Goal: Task Accomplishment & Management: Manage account settings

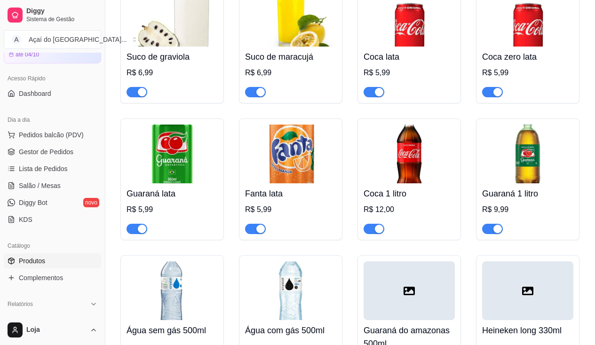
scroll to position [2775, 0]
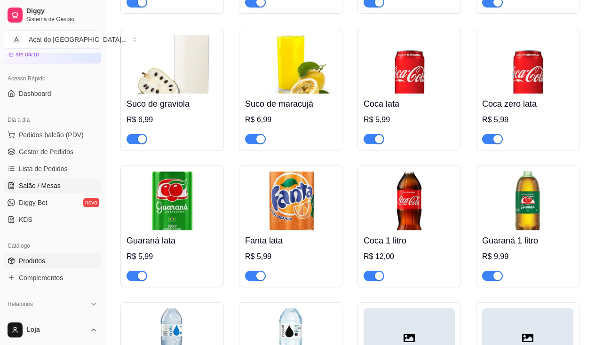
click at [65, 183] on link "Salão / Mesas" at bounding box center [52, 185] width 97 height 15
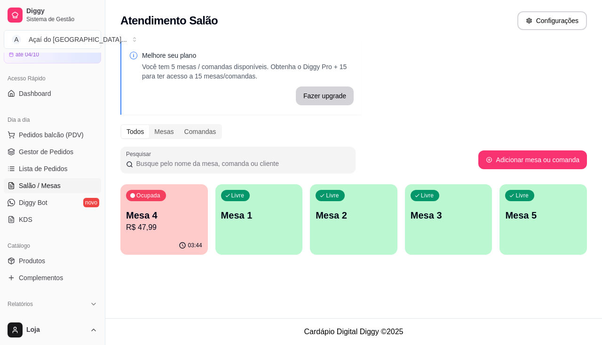
click at [335, 235] on div "Livre Mesa 2" at bounding box center [353, 213] width 87 height 59
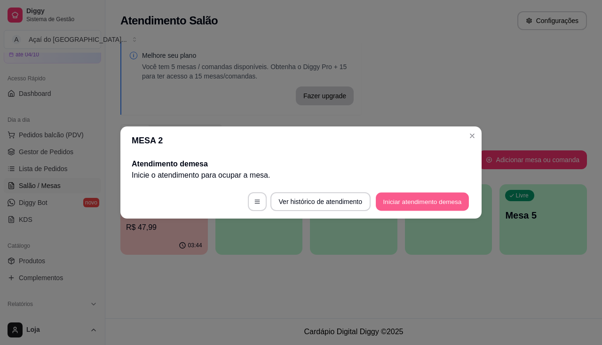
click at [426, 204] on button "Iniciar atendimento de mesa" at bounding box center [422, 202] width 93 height 18
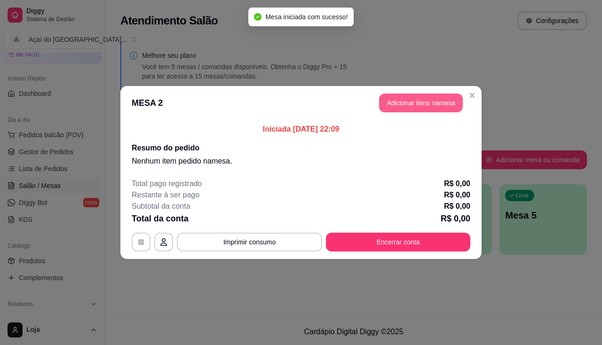
click at [421, 103] on button "Adicionar itens na mesa" at bounding box center [421, 103] width 84 height 19
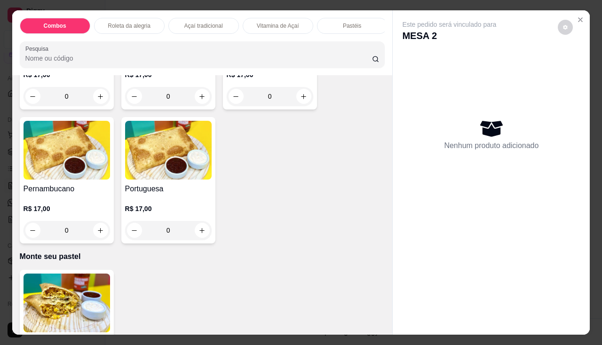
scroll to position [1692, 0]
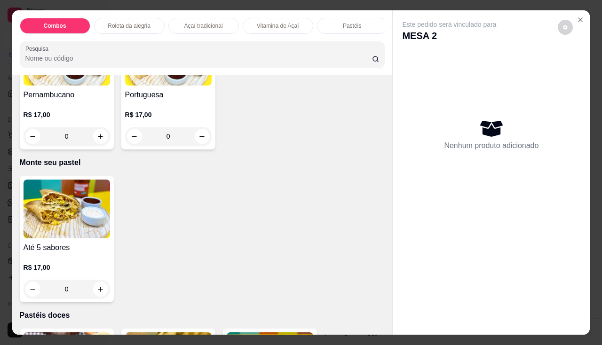
click at [102, 287] on div "0" at bounding box center [67, 289] width 86 height 19
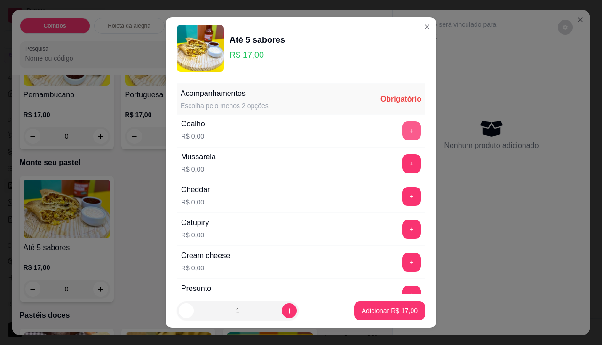
click at [402, 129] on button "+" at bounding box center [411, 130] width 19 height 19
click at [402, 164] on button "+" at bounding box center [411, 163] width 19 height 19
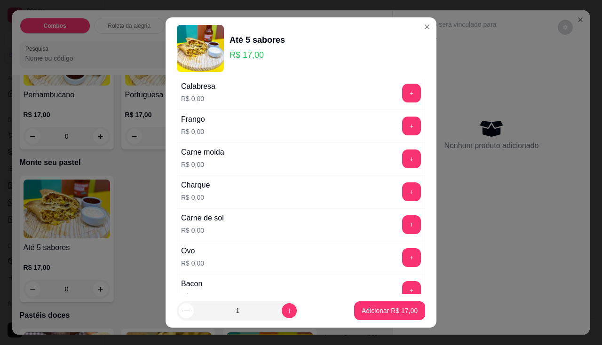
scroll to position [282, 0]
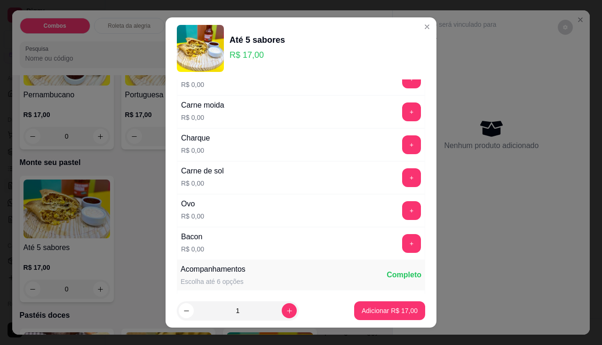
click at [406, 242] on div "+" at bounding box center [411, 243] width 26 height 19
click at [402, 242] on button "+" at bounding box center [411, 243] width 19 height 19
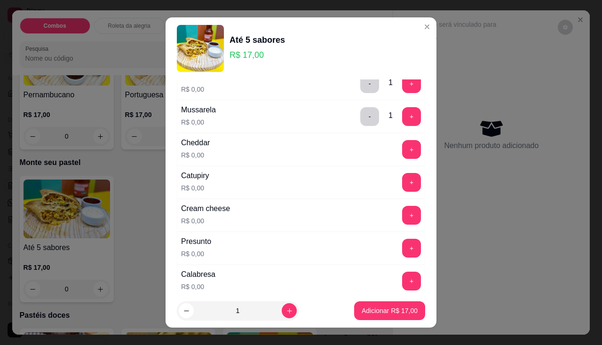
scroll to position [141, 0]
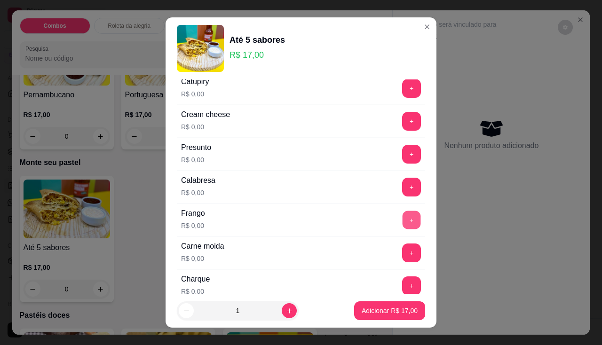
click at [402, 214] on button "+" at bounding box center [411, 220] width 18 height 18
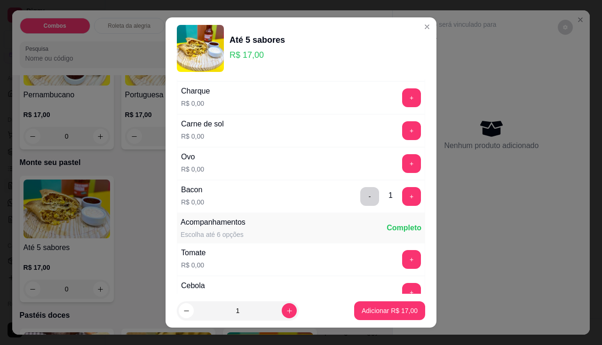
scroll to position [423, 0]
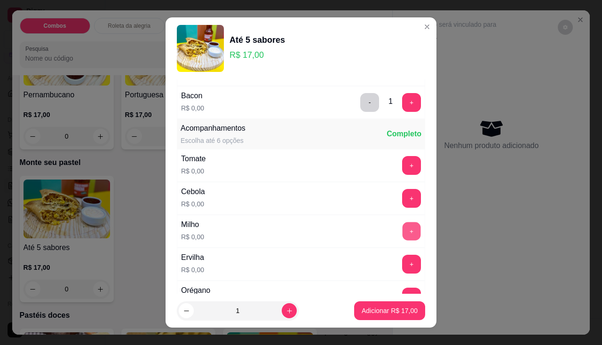
click at [402, 231] on button "+" at bounding box center [411, 231] width 18 height 18
click at [402, 264] on button "+" at bounding box center [411, 264] width 19 height 19
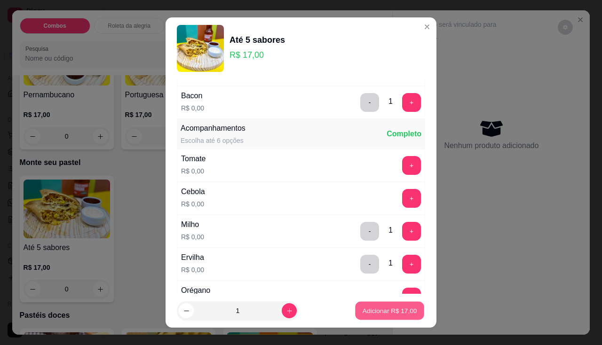
click at [389, 313] on p "Adicionar R$ 17,00" at bounding box center [389, 311] width 55 height 9
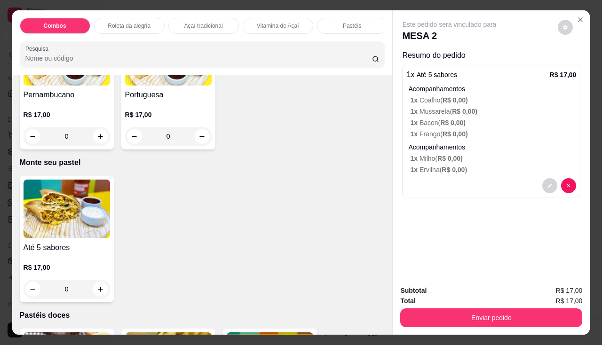
click at [102, 288] on div "0" at bounding box center [67, 289] width 86 height 19
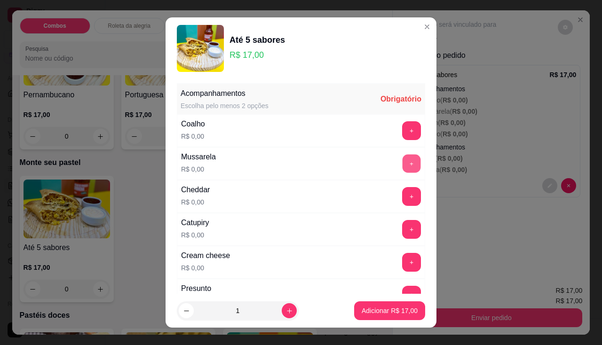
click at [402, 167] on button "+" at bounding box center [411, 163] width 18 height 18
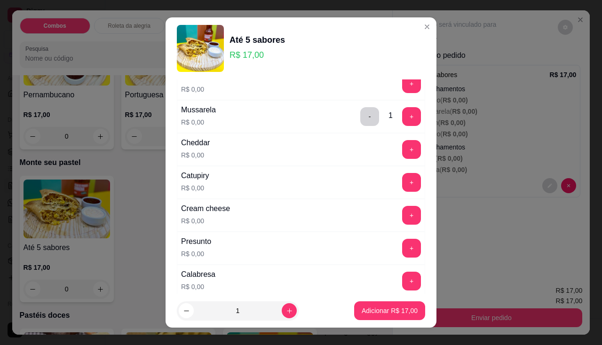
scroll to position [94, 0]
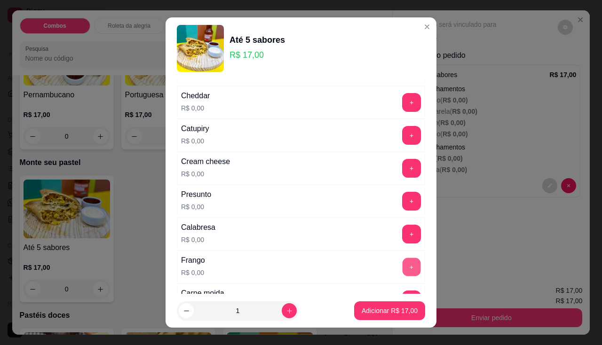
click at [402, 264] on button "+" at bounding box center [411, 267] width 18 height 18
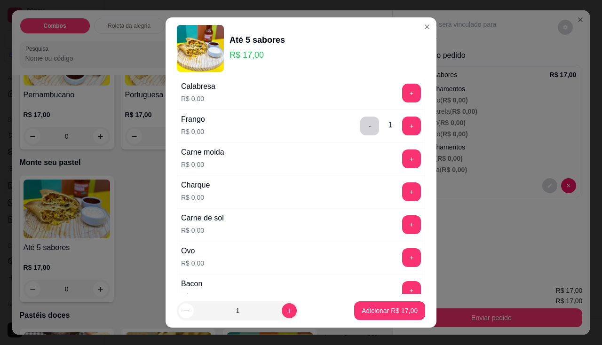
scroll to position [282, 0]
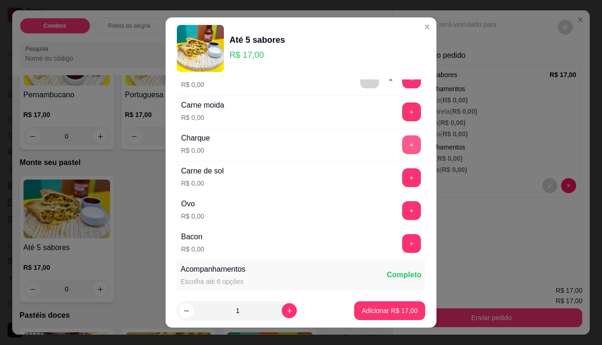
click at [402, 144] on button "+" at bounding box center [411, 144] width 19 height 19
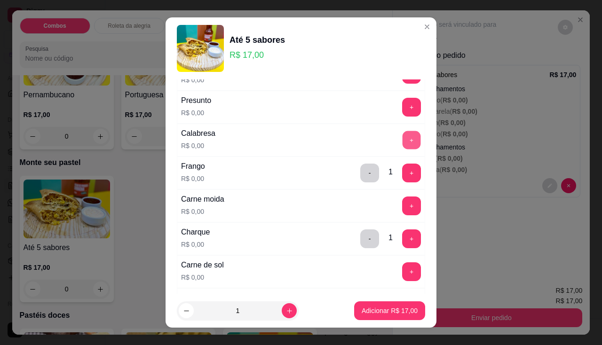
click at [402, 142] on button "+" at bounding box center [411, 140] width 18 height 18
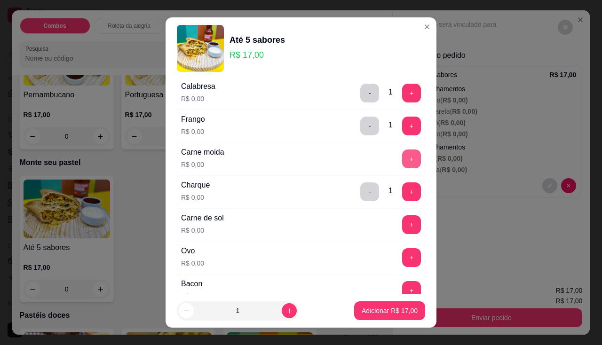
click at [402, 163] on button "+" at bounding box center [411, 158] width 19 height 19
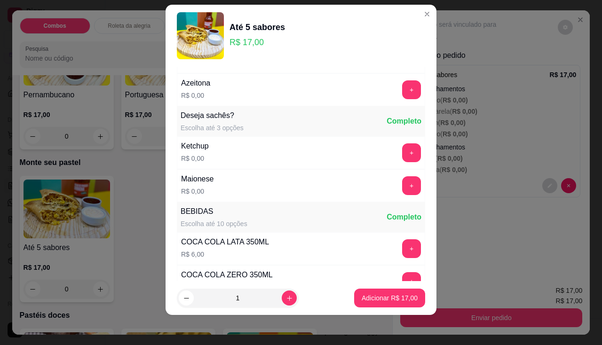
scroll to position [510, 0]
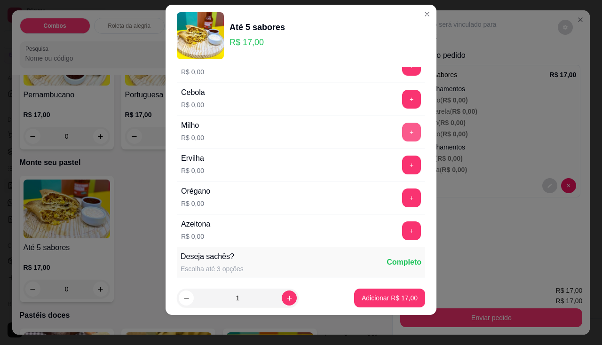
click at [402, 132] on button "+" at bounding box center [411, 132] width 19 height 19
click at [402, 172] on button "+" at bounding box center [411, 165] width 19 height 19
click at [381, 296] on p "Adicionar R$ 17,00" at bounding box center [390, 297] width 56 height 9
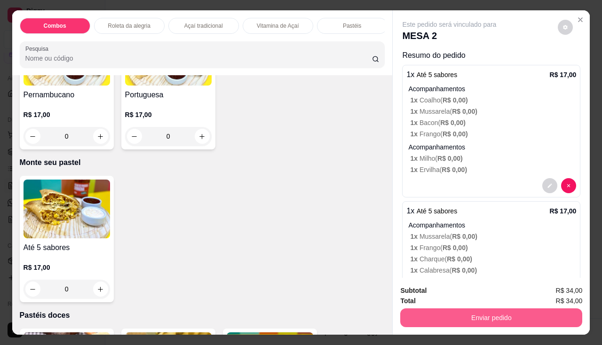
click at [480, 319] on button "Enviar pedido" at bounding box center [491, 317] width 182 height 19
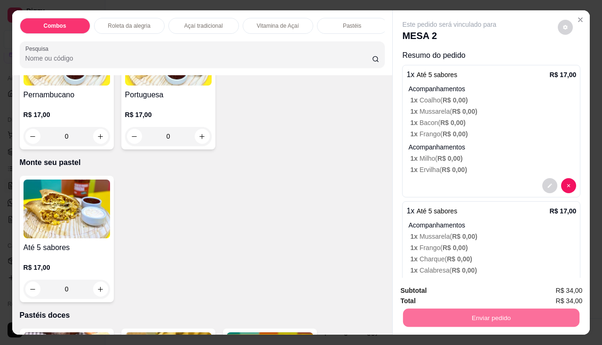
click at [455, 292] on button "Não registrar e enviar pedido" at bounding box center [460, 292] width 98 height 18
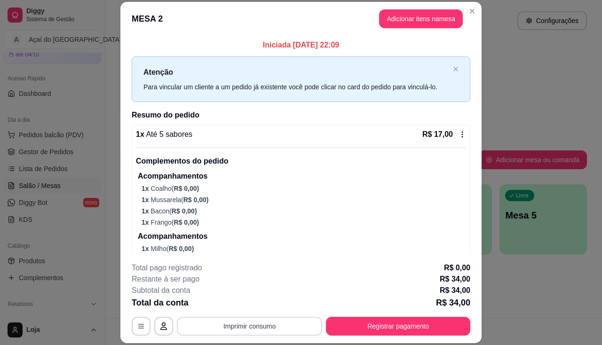
click at [244, 325] on button "Imprimir consumo" at bounding box center [249, 326] width 145 height 19
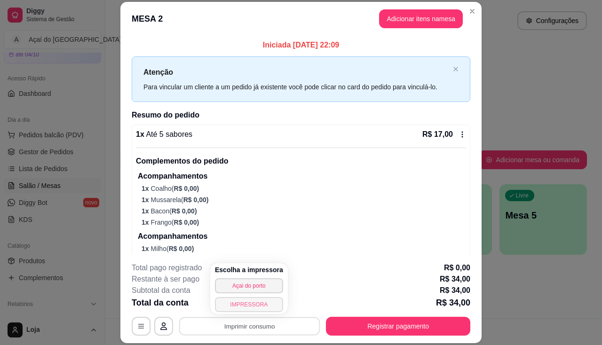
click at [245, 308] on button "IMPRESSORA" at bounding box center [249, 304] width 68 height 15
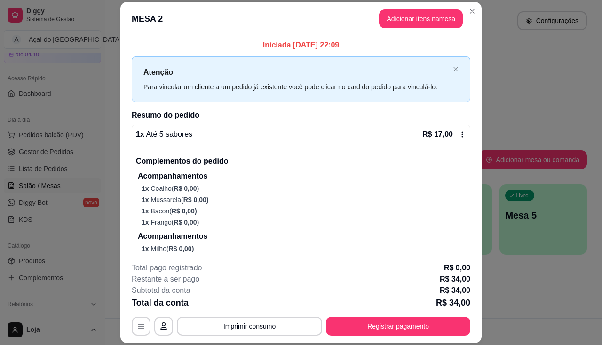
scroll to position [47, 0]
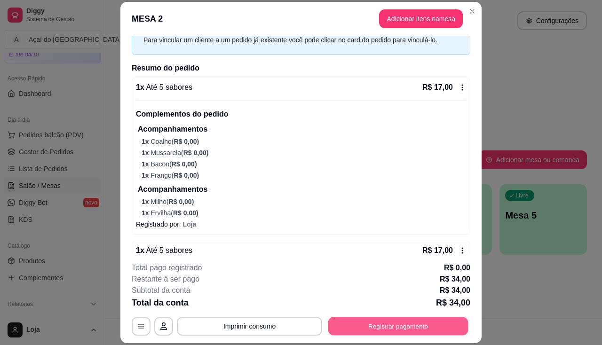
click at [424, 331] on button "Registrar pagamento" at bounding box center [398, 326] width 140 height 18
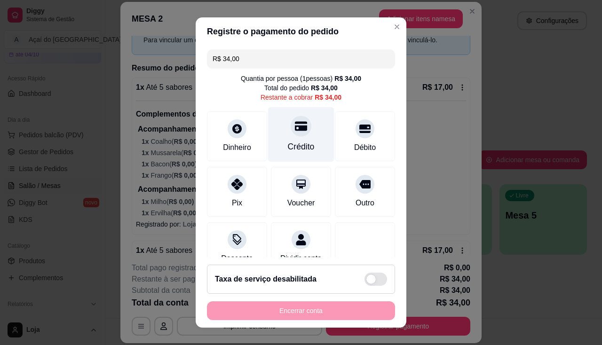
click at [297, 135] on div "Crédito" at bounding box center [301, 134] width 66 height 55
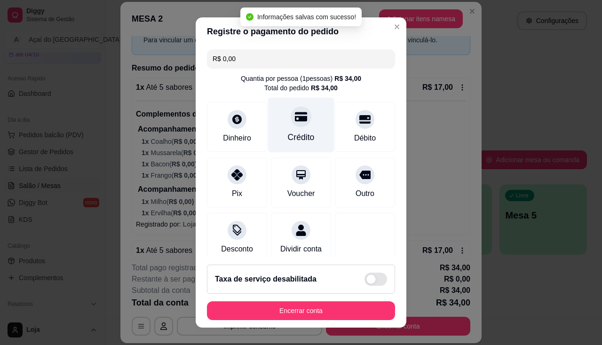
type input "R$ 0,00"
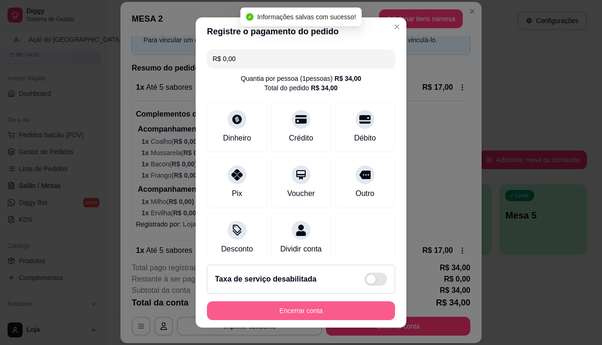
click at [348, 311] on button "Encerrar conta" at bounding box center [301, 310] width 188 height 19
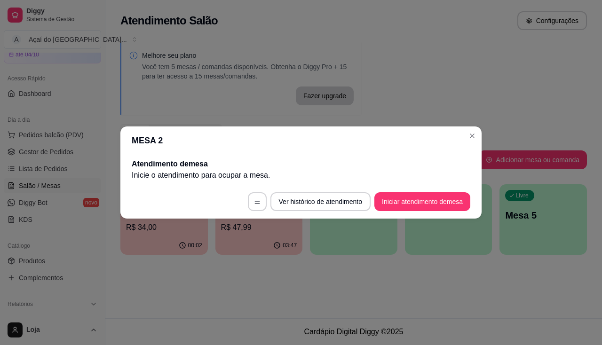
scroll to position [0, 0]
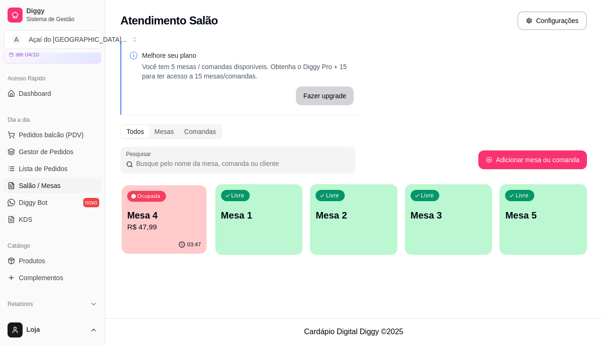
click at [164, 224] on p "R$ 47,99" at bounding box center [164, 227] width 74 height 11
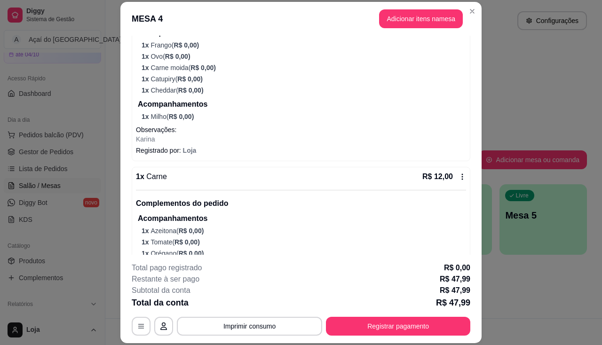
scroll to position [298, 0]
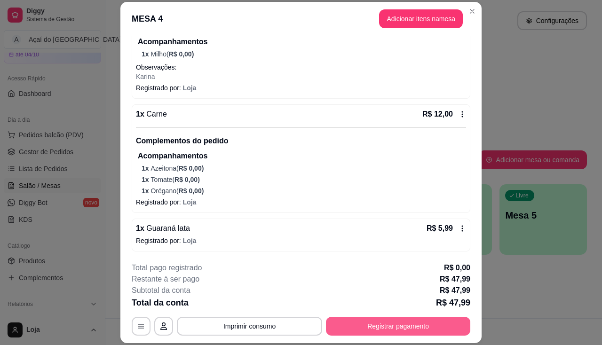
click at [341, 322] on button "Registrar pagamento" at bounding box center [398, 326] width 144 height 19
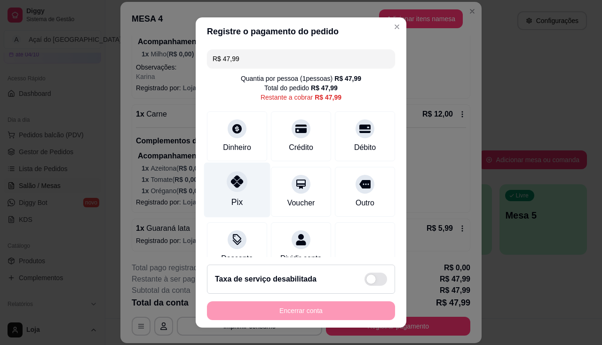
click at [231, 185] on icon at bounding box center [237, 181] width 12 height 12
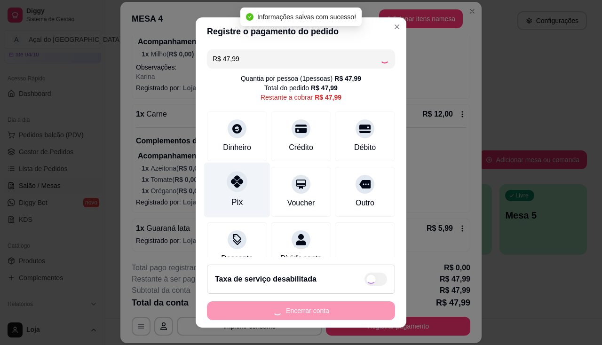
type input "R$ 0,00"
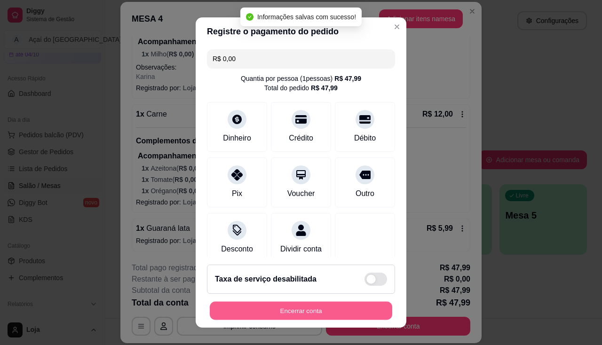
click at [296, 306] on button "Encerrar conta" at bounding box center [301, 311] width 182 height 18
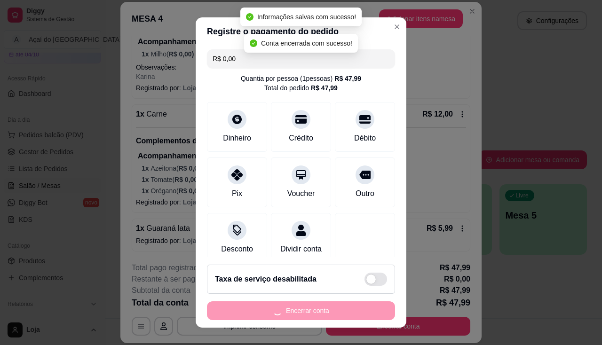
scroll to position [0, 0]
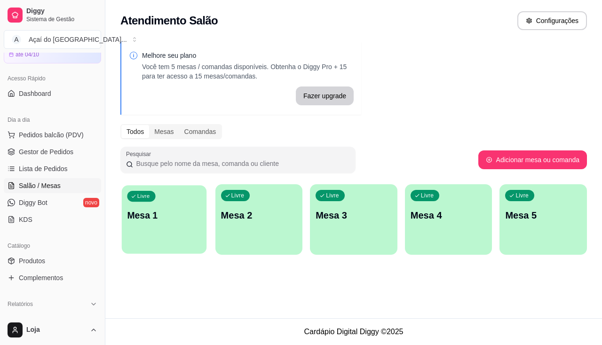
click at [167, 188] on div "Livre Mesa 1" at bounding box center [164, 213] width 85 height 57
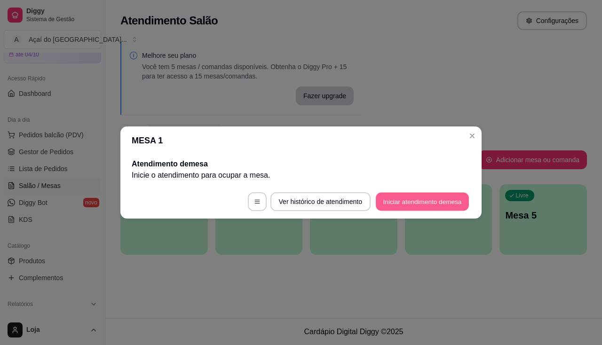
click at [405, 197] on button "Iniciar atendimento de mesa" at bounding box center [422, 202] width 93 height 18
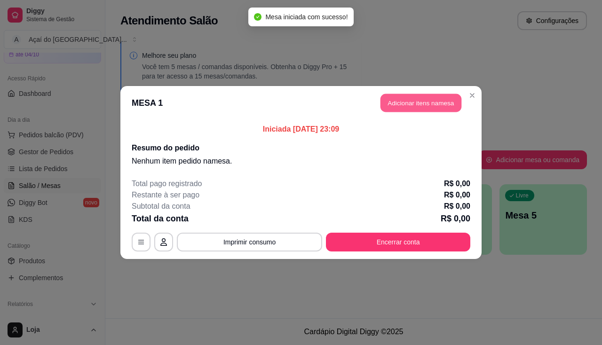
click at [383, 105] on button "Adicionar itens na mesa" at bounding box center [420, 103] width 81 height 18
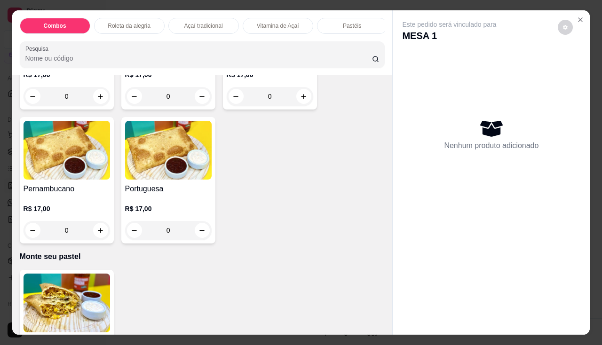
scroll to position [1786, 0]
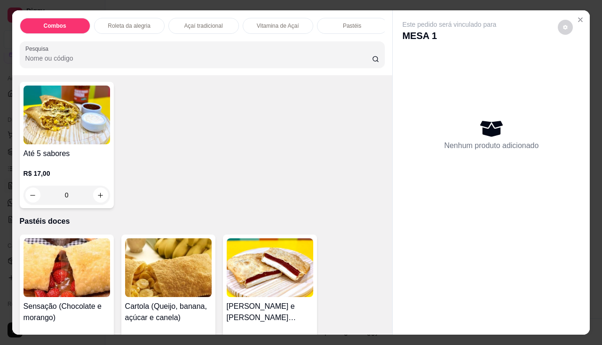
click at [102, 203] on div "0" at bounding box center [67, 195] width 86 height 19
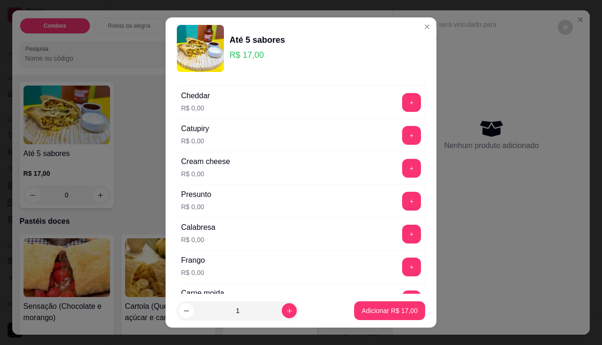
scroll to position [141, 0]
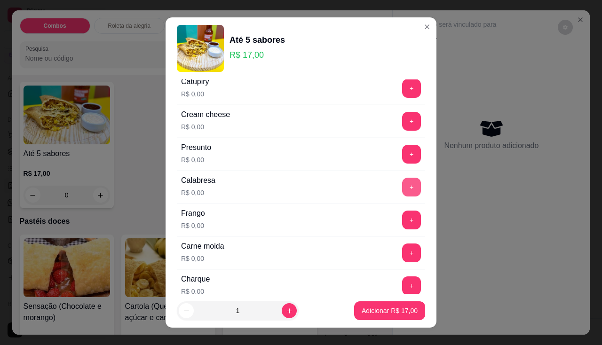
click at [402, 189] on button "+" at bounding box center [411, 187] width 19 height 19
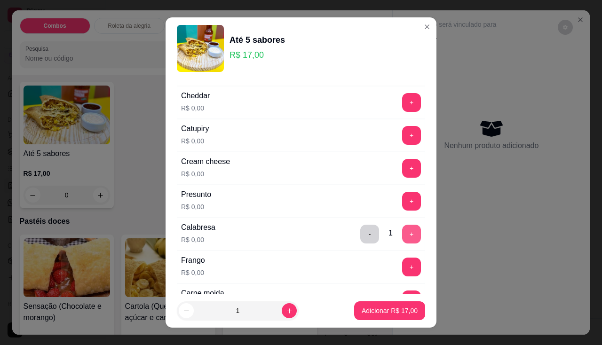
scroll to position [0, 0]
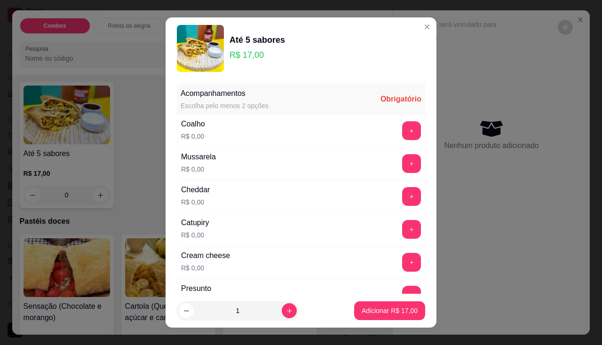
click at [404, 157] on div "+" at bounding box center [411, 163] width 26 height 19
click at [402, 166] on button "+" at bounding box center [411, 163] width 19 height 19
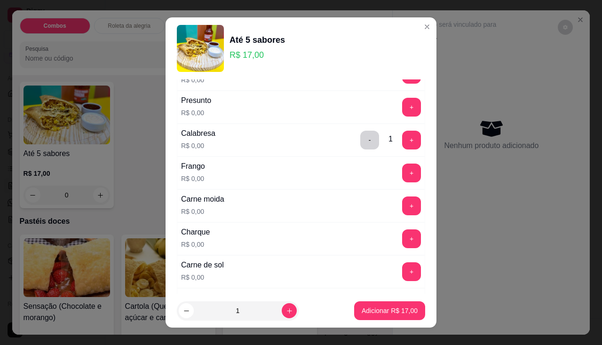
scroll to position [235, 0]
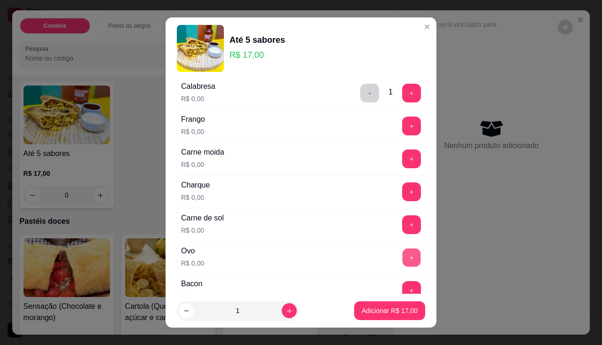
click at [402, 258] on button "+" at bounding box center [411, 257] width 18 height 18
click at [402, 194] on button "+" at bounding box center [411, 191] width 18 height 18
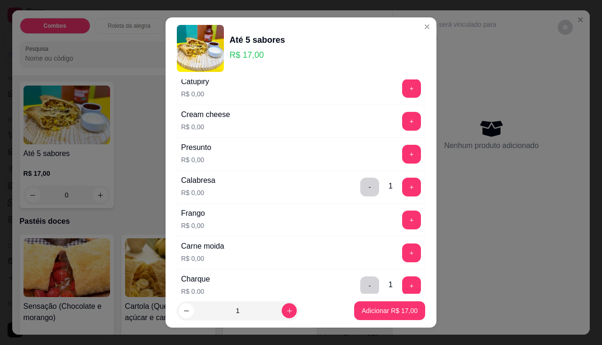
scroll to position [188, 0]
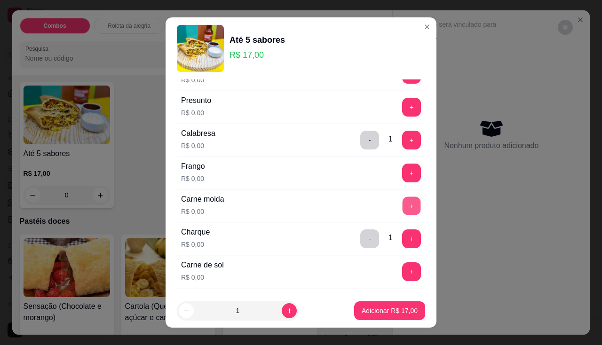
click at [402, 207] on button "+" at bounding box center [411, 206] width 18 height 18
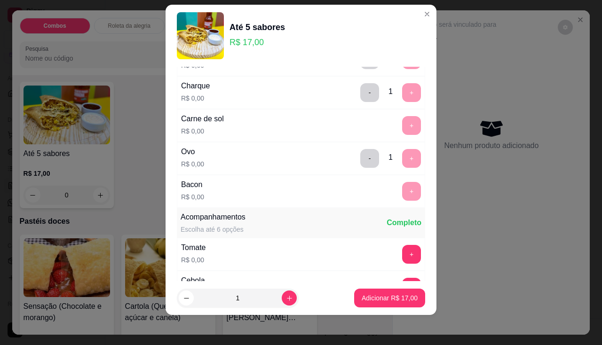
scroll to position [369, 0]
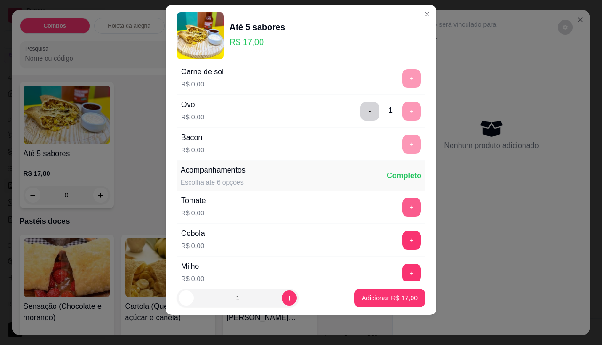
click at [402, 200] on button "+" at bounding box center [411, 207] width 19 height 19
click at [402, 233] on button "+" at bounding box center [411, 240] width 19 height 19
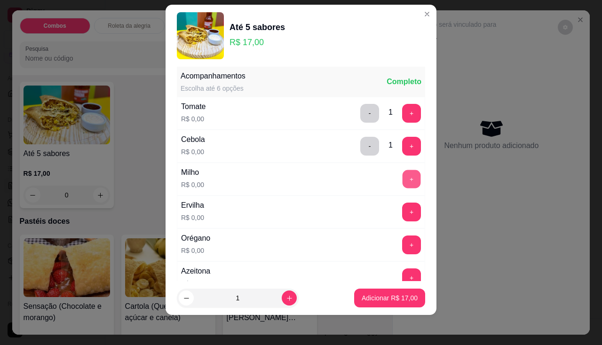
click at [402, 185] on button "+" at bounding box center [411, 179] width 18 height 18
click at [402, 215] on button "+" at bounding box center [411, 212] width 18 height 18
click at [402, 250] on button "+" at bounding box center [411, 245] width 18 height 18
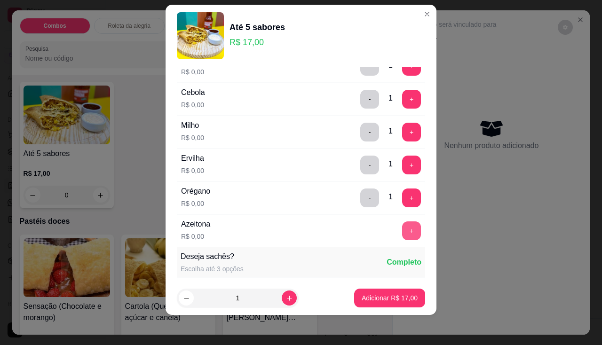
click at [402, 233] on button "+" at bounding box center [411, 230] width 19 height 19
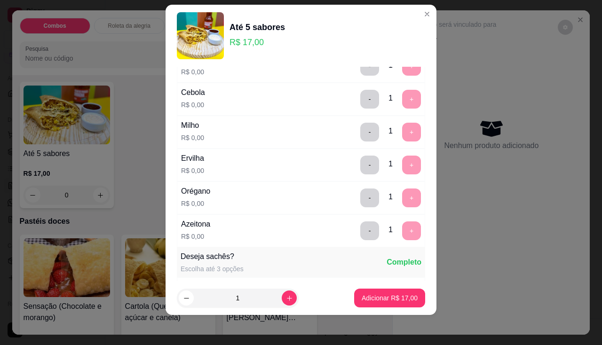
scroll to position [690, 0]
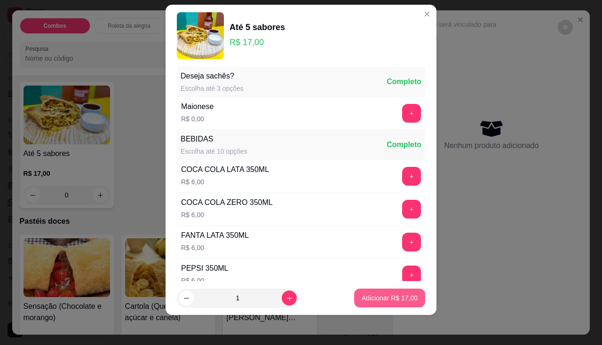
click at [390, 293] on button "Adicionar R$ 17,00" at bounding box center [389, 298] width 71 height 19
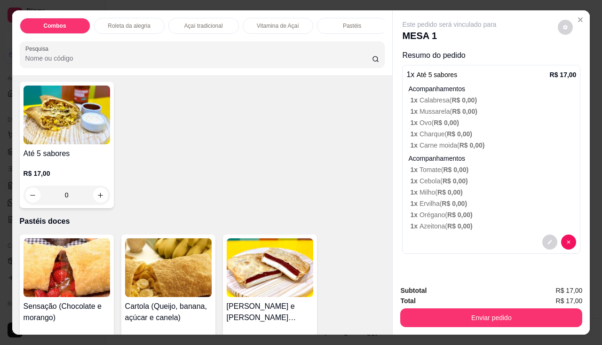
click at [96, 199] on div "0" at bounding box center [67, 195] width 86 height 19
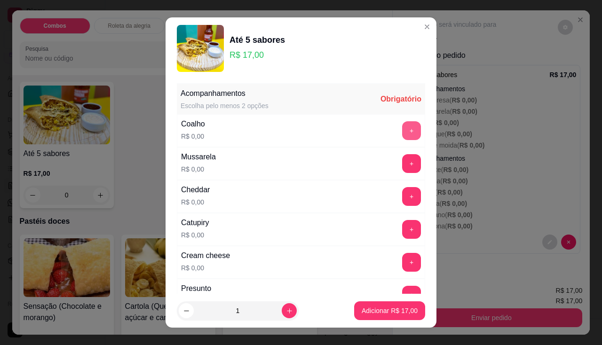
click at [402, 138] on button "+" at bounding box center [411, 130] width 19 height 19
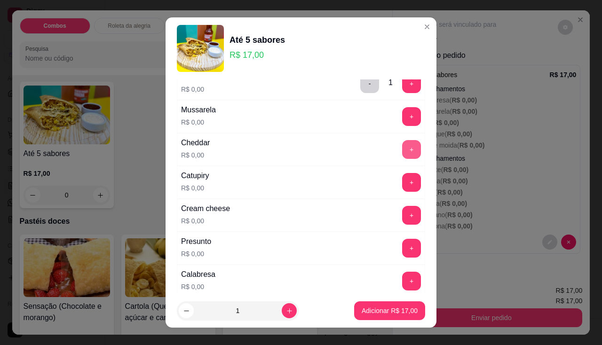
click at [402, 150] on button "+" at bounding box center [411, 149] width 19 height 19
click at [402, 181] on button "+" at bounding box center [411, 182] width 19 height 19
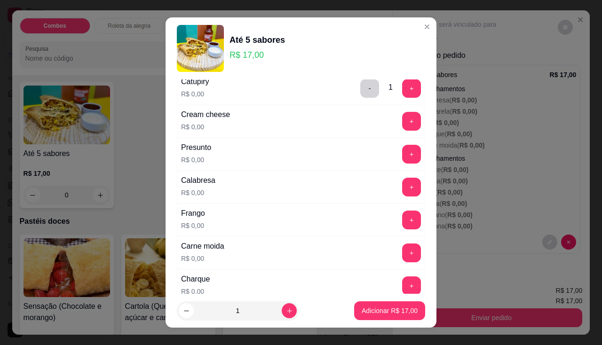
scroll to position [188, 0]
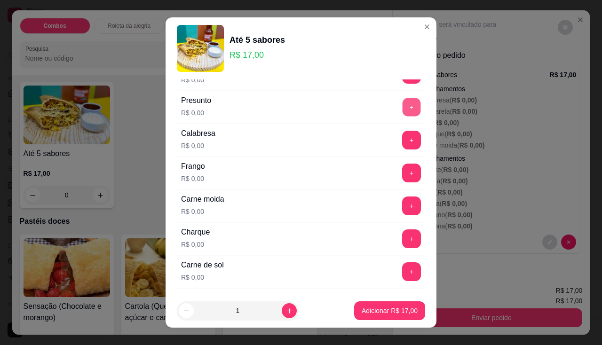
click at [402, 100] on div "+" at bounding box center [411, 107] width 26 height 19
click at [402, 111] on button "+" at bounding box center [411, 107] width 19 height 19
click at [402, 167] on button "+" at bounding box center [411, 173] width 19 height 19
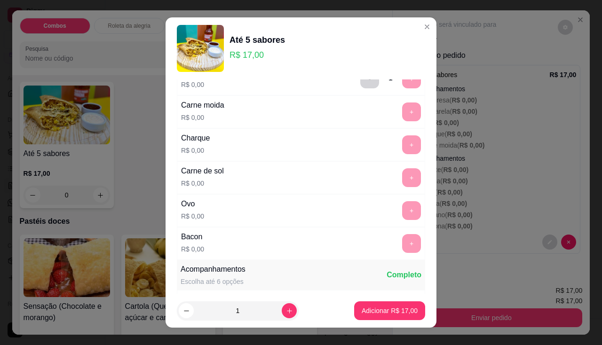
scroll to position [376, 0]
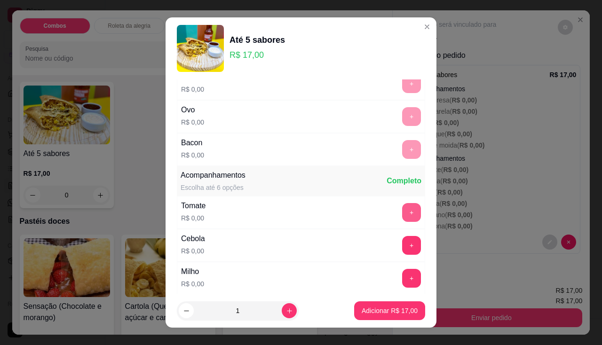
click at [402, 211] on button "+" at bounding box center [411, 212] width 19 height 19
click at [402, 244] on button "+" at bounding box center [411, 245] width 19 height 19
click at [402, 282] on button "+" at bounding box center [411, 278] width 19 height 19
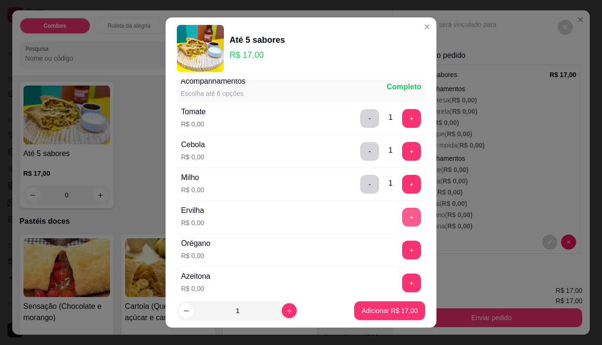
click at [402, 217] on button "+" at bounding box center [411, 217] width 19 height 19
click at [402, 254] on button "+" at bounding box center [411, 250] width 18 height 18
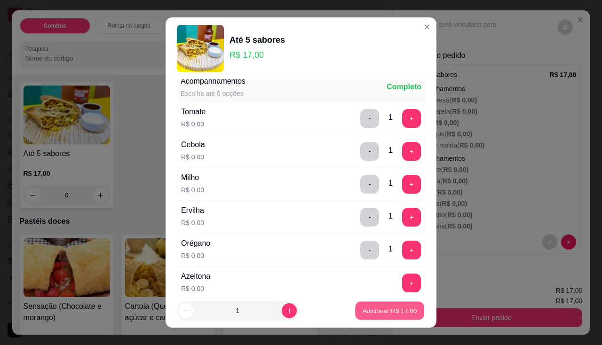
click at [378, 315] on p "Adicionar R$ 17,00" at bounding box center [389, 311] width 55 height 9
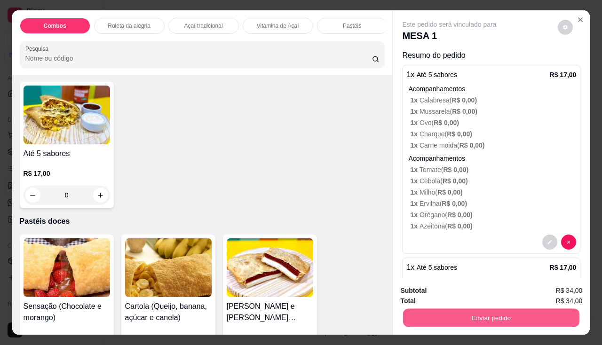
click at [454, 322] on button "Enviar pedido" at bounding box center [491, 318] width 176 height 18
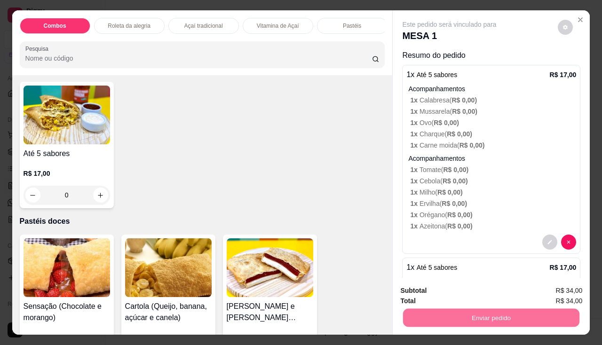
click at [456, 291] on button "Não registrar e enviar pedido" at bounding box center [460, 292] width 98 height 18
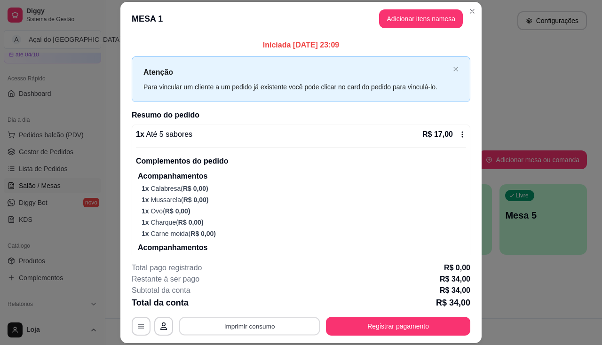
click at [242, 323] on button "Imprimir consumo" at bounding box center [249, 326] width 141 height 18
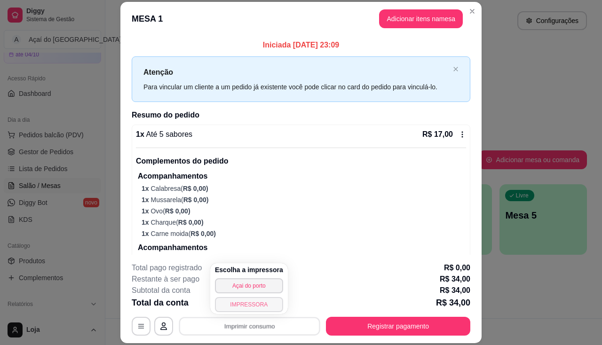
click at [241, 309] on button "IMPRESSORA" at bounding box center [249, 304] width 68 height 15
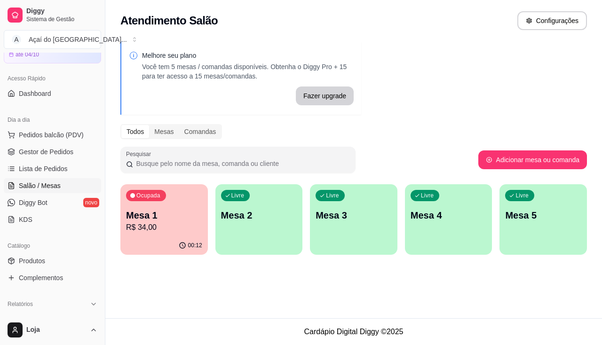
click at [135, 216] on p "Mesa 1" at bounding box center [164, 215] width 76 height 13
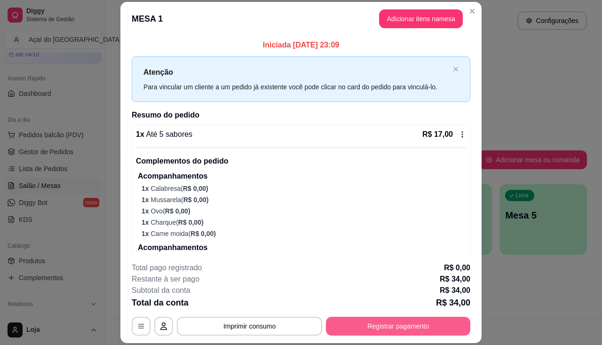
click at [365, 321] on button "Registrar pagamento" at bounding box center [398, 326] width 144 height 19
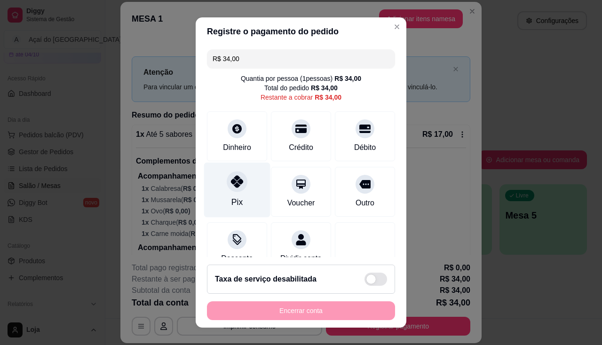
click at [233, 195] on div "Pix" at bounding box center [237, 189] width 66 height 55
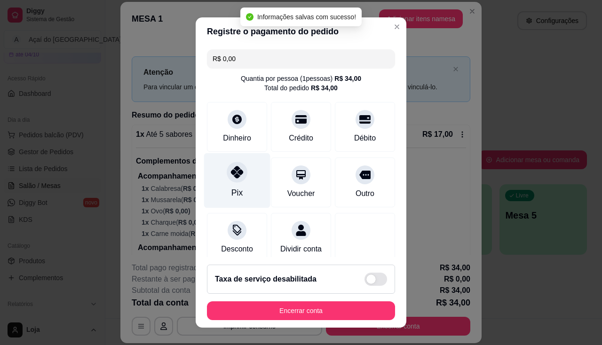
type input "R$ 0,00"
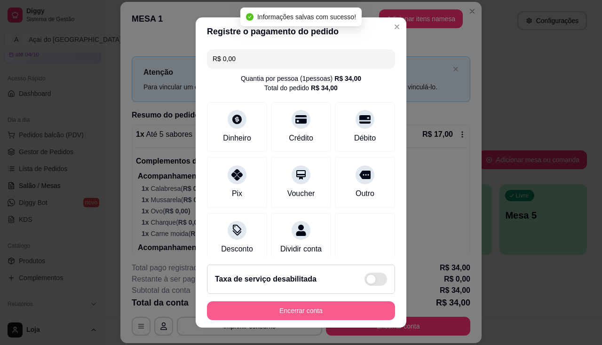
click at [278, 316] on button "Encerrar conta" at bounding box center [301, 310] width 188 height 19
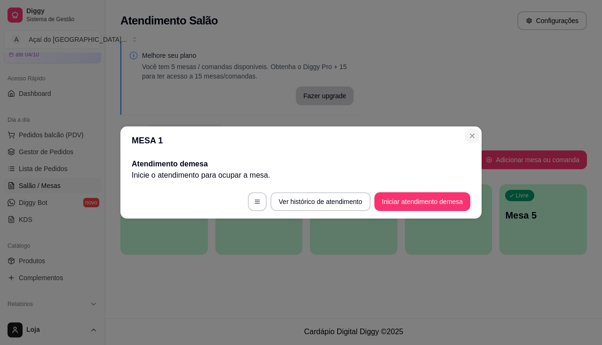
click at [473, 134] on div "Todos Mesas Comandas" at bounding box center [353, 131] width 466 height 15
